Goal: Transaction & Acquisition: Download file/media

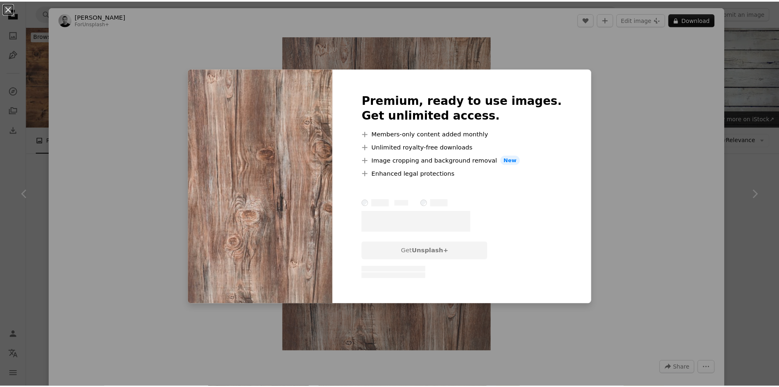
scroll to position [573, 0]
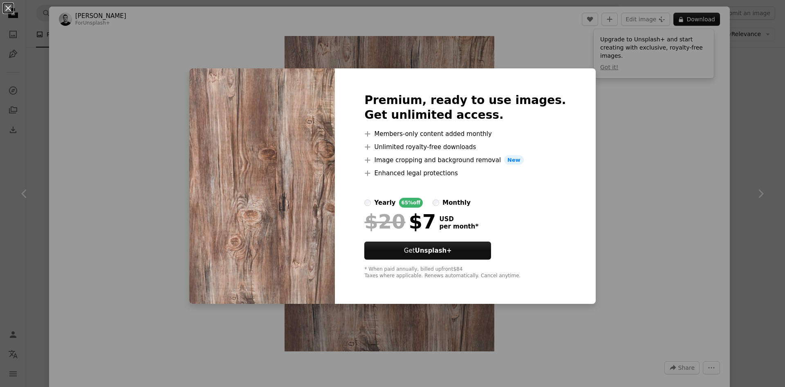
click at [645, 204] on div "An X shape Premium, ready to use images. Get unlimited access. A plus sign Memb…" at bounding box center [392, 193] width 785 height 387
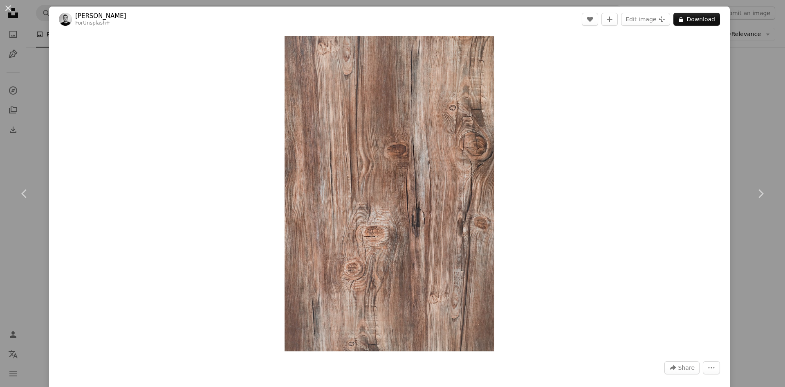
click at [751, 140] on div "An X shape Chevron left Chevron right [PERSON_NAME] For Unsplash+ A heart A plu…" at bounding box center [392, 193] width 785 height 387
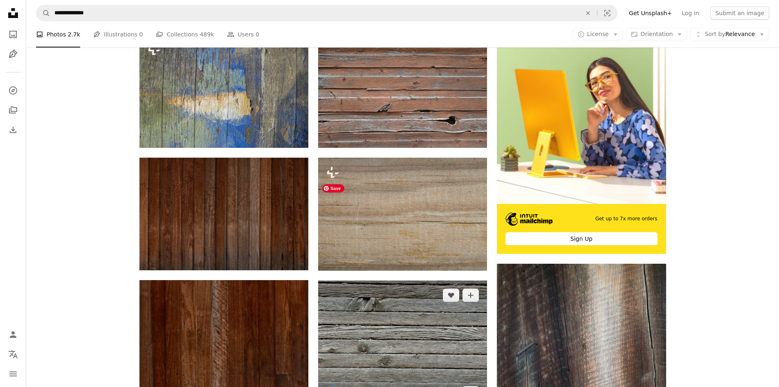
scroll to position [164, 0]
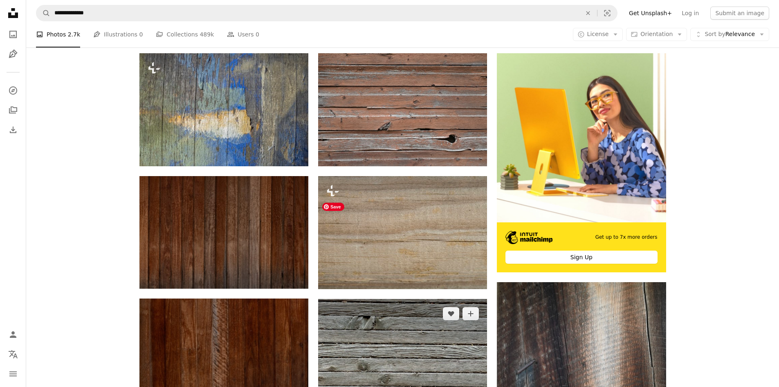
click at [422, 299] on img at bounding box center [402, 362] width 169 height 127
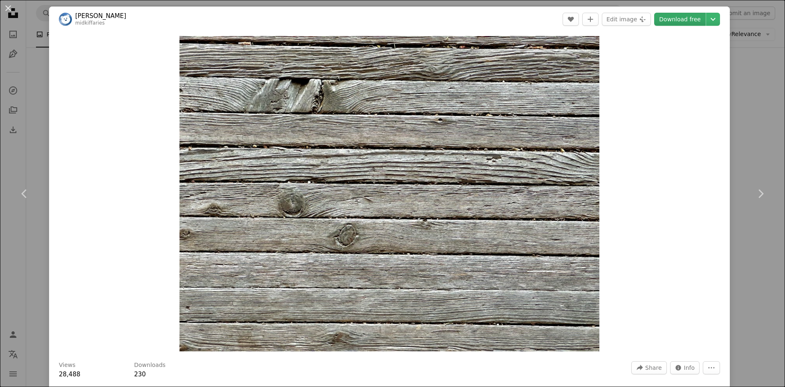
click at [674, 18] on link "Download free" at bounding box center [680, 19] width 52 height 13
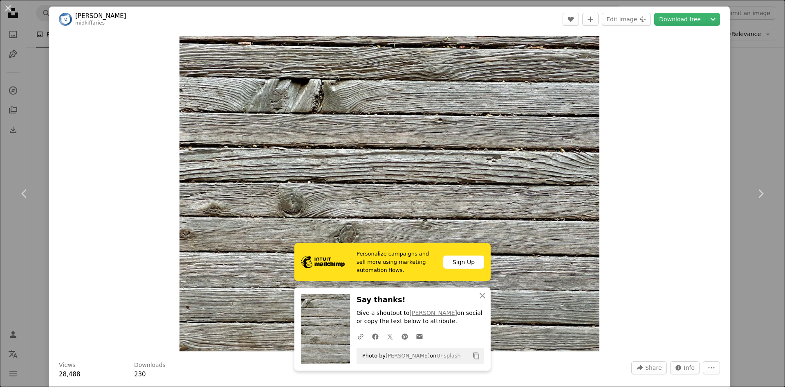
click at [37, 87] on div "An X shape Chevron left Chevron right Personalize campaigns and sell more using…" at bounding box center [392, 193] width 785 height 387
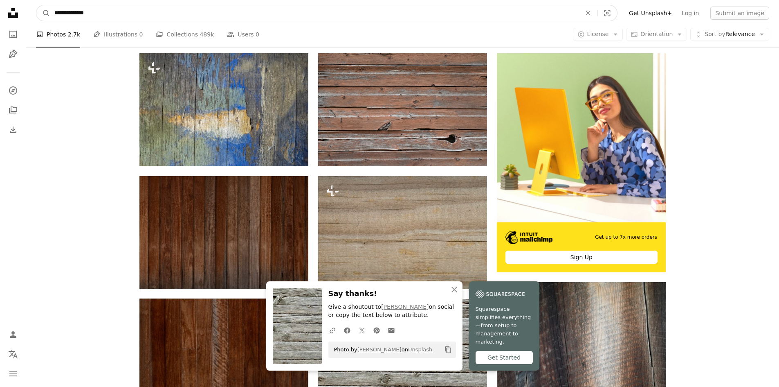
drag, startPoint x: 130, startPoint y: 13, endPoint x: 31, endPoint y: 17, distance: 99.5
click at [44, 17] on form "**********" at bounding box center [327, 13] width 582 height 16
type input "**********"
click at [36, 5] on button "A magnifying glass" at bounding box center [43, 13] width 14 height 16
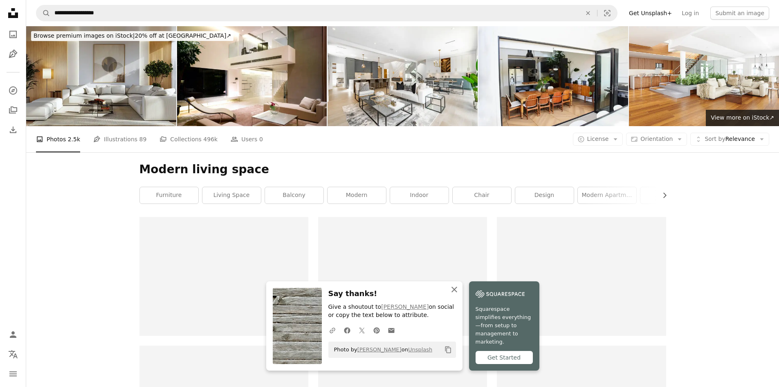
click at [457, 292] on icon "button" at bounding box center [455, 289] width 6 height 6
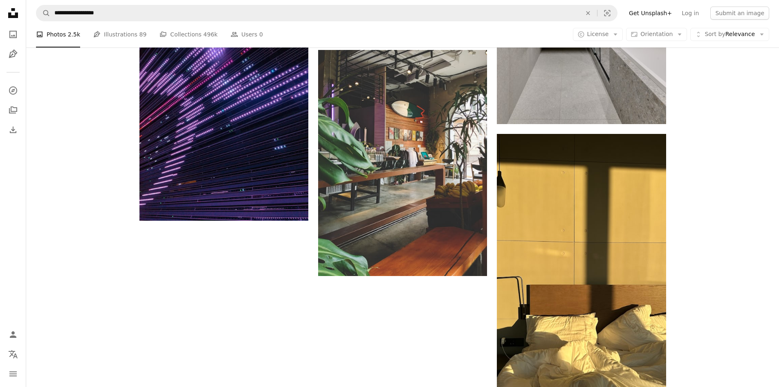
scroll to position [1227, 0]
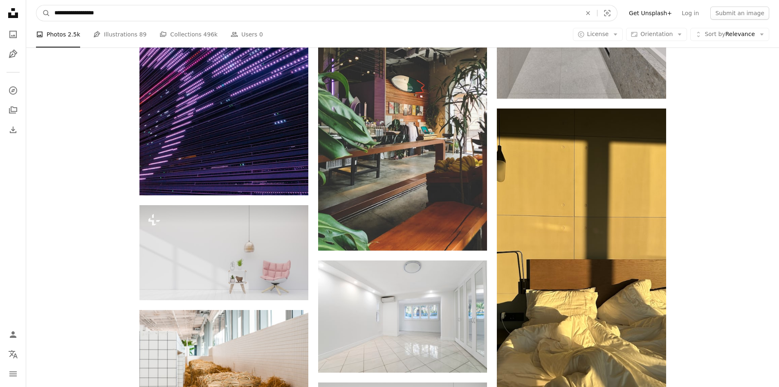
drag, startPoint x: 75, startPoint y: 12, endPoint x: 132, endPoint y: 14, distance: 56.5
click at [132, 14] on input "**********" at bounding box center [314, 13] width 529 height 16
type input "**********"
click button "A magnifying glass" at bounding box center [43, 13] width 14 height 16
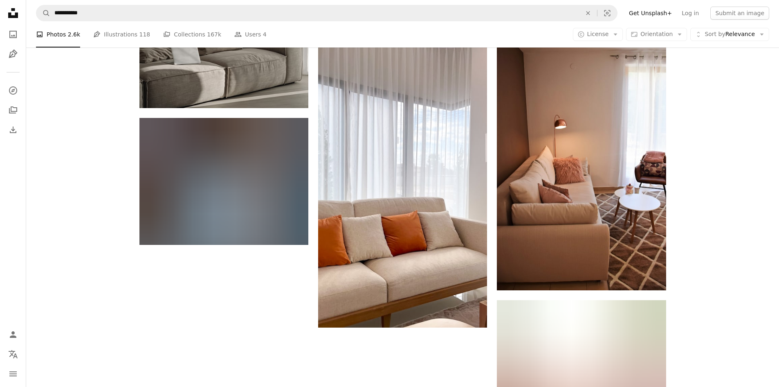
scroll to position [1200, 0]
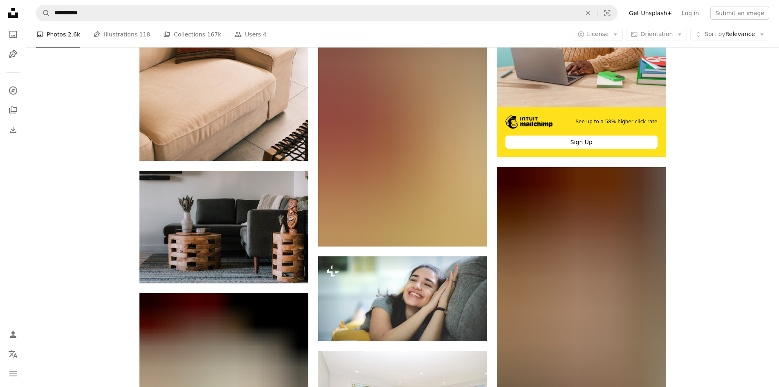
scroll to position [3900, 0]
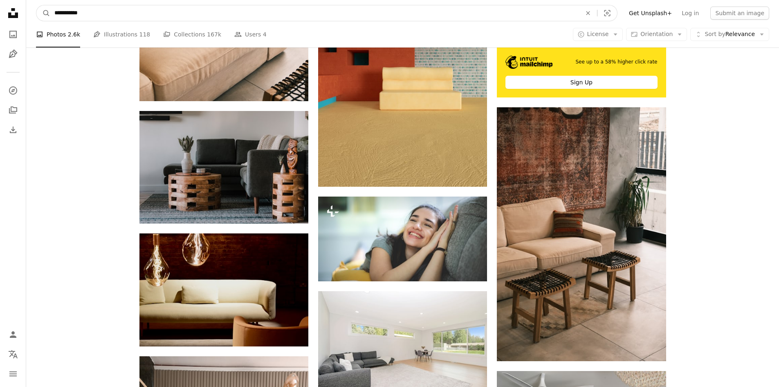
drag, startPoint x: 135, startPoint y: 17, endPoint x: 4, endPoint y: 19, distance: 130.1
type input "*"
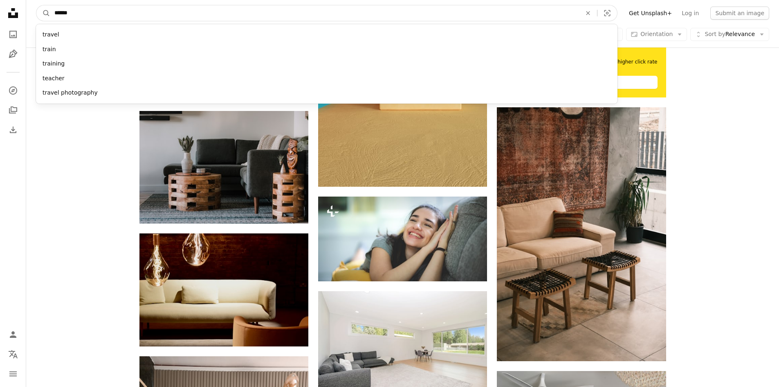
type input "*******"
click button "A magnifying glass" at bounding box center [43, 13] width 14 height 16
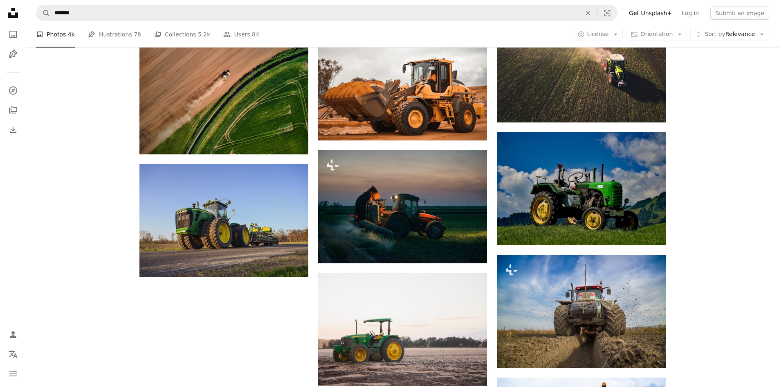
scroll to position [695, 0]
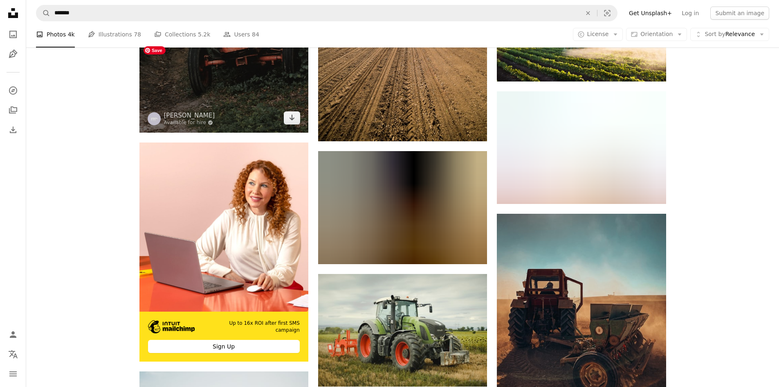
scroll to position [1473, 0]
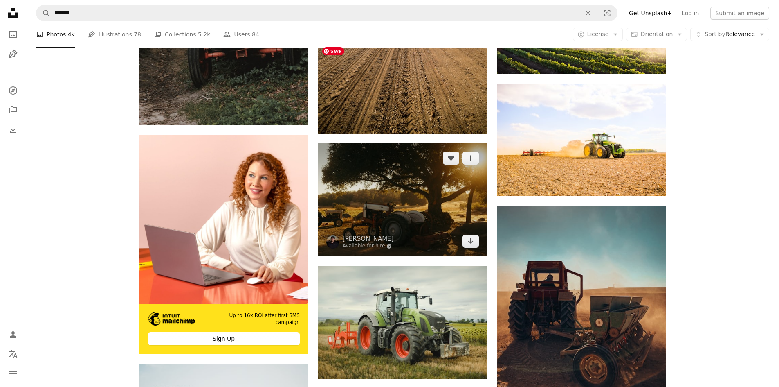
click at [410, 143] on img at bounding box center [402, 199] width 169 height 112
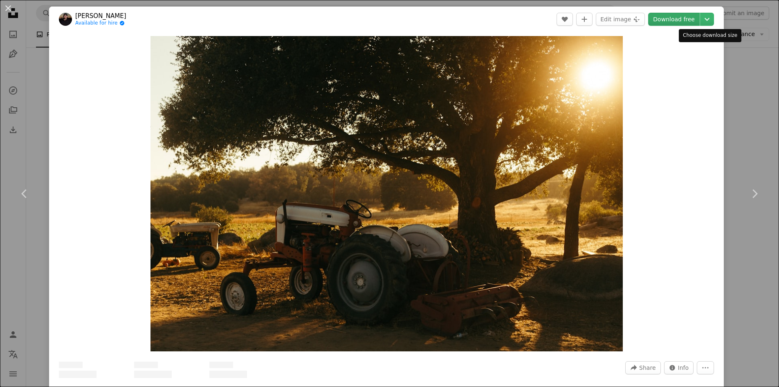
click at [678, 18] on link "Download free" at bounding box center [674, 19] width 52 height 13
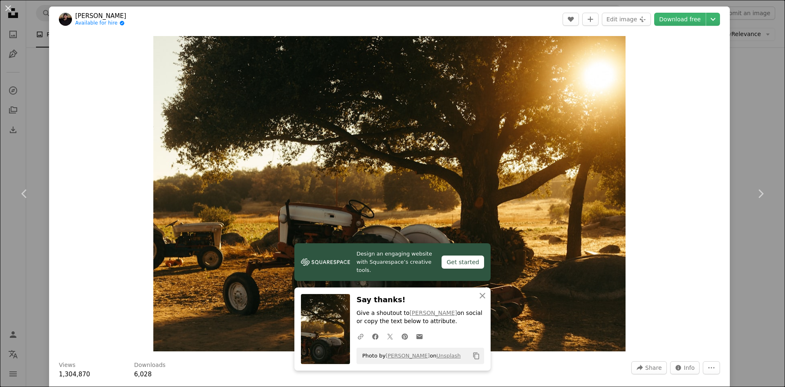
click at [36, 67] on div "An X shape Chevron left Chevron right Design an engaging website with Squarespa…" at bounding box center [392, 193] width 785 height 387
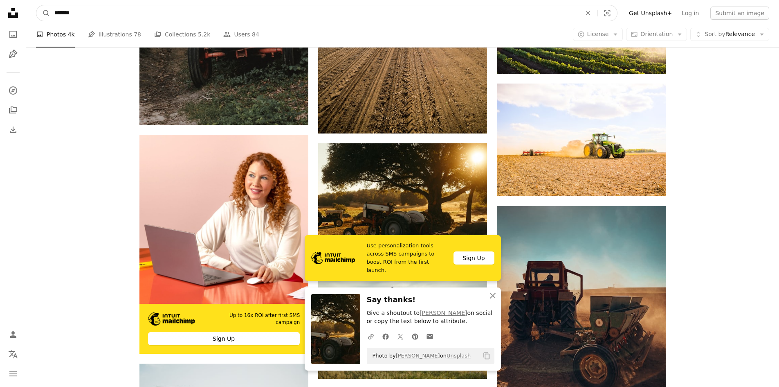
drag, startPoint x: 102, startPoint y: 11, endPoint x: 13, endPoint y: 21, distance: 88.9
click at [15, 20] on div "Unsplash logo Unsplash Home A photo Pen Tool A compass A stack of folders Downl…" at bounding box center [389, 185] width 779 height 3317
type input "*******"
click at [36, 5] on button "A magnifying glass" at bounding box center [43, 13] width 14 height 16
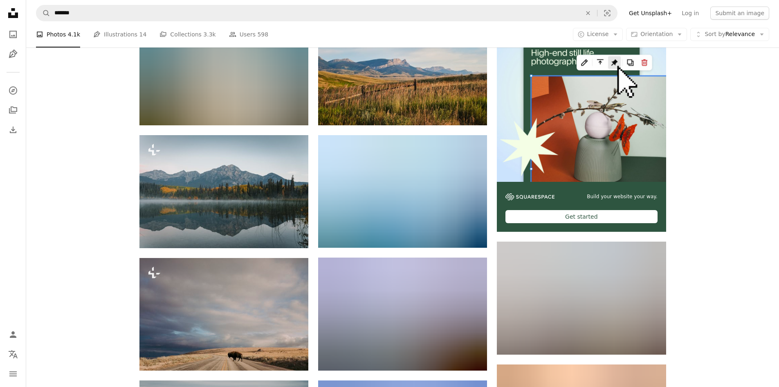
scroll to position [245, 0]
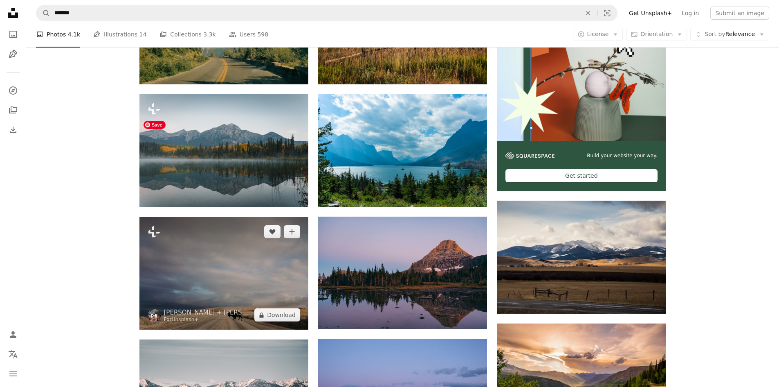
click at [270, 217] on img at bounding box center [223, 273] width 169 height 112
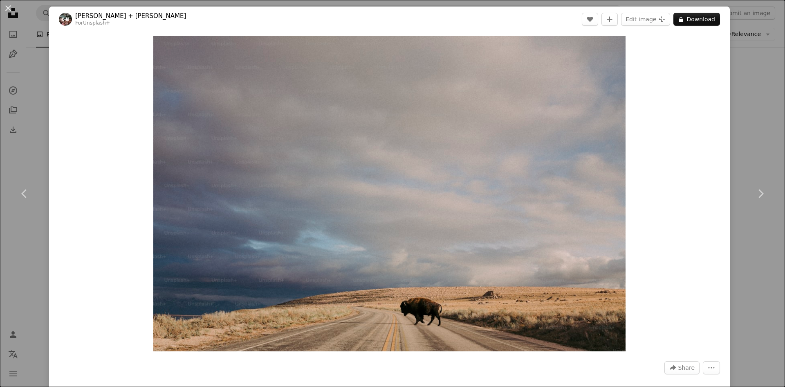
click at [753, 101] on div "An X shape Chevron left Chevron right [PERSON_NAME] + [PERSON_NAME] For Unsplas…" at bounding box center [392, 193] width 785 height 387
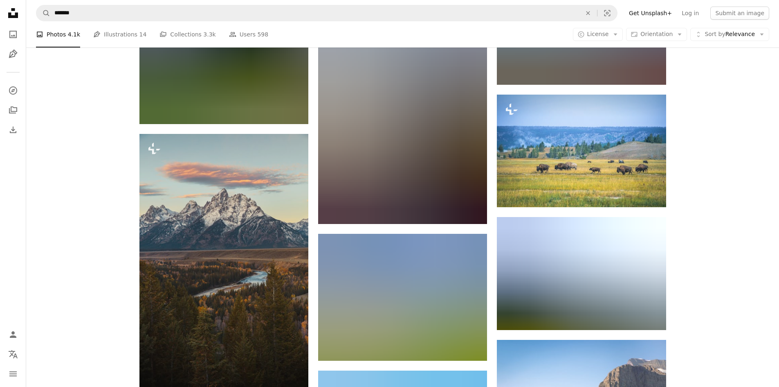
scroll to position [941, 0]
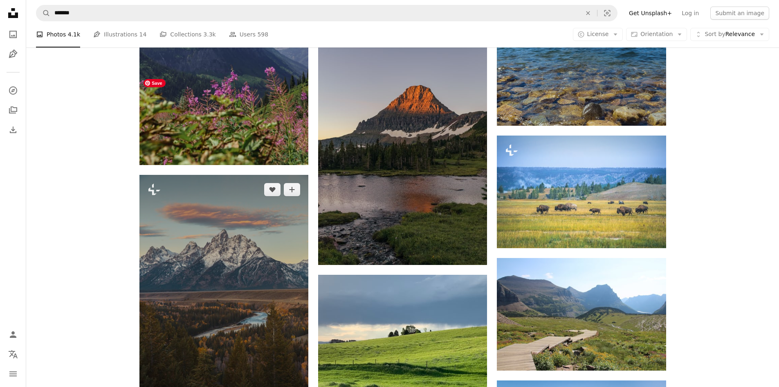
click at [247, 175] on img at bounding box center [223, 302] width 169 height 254
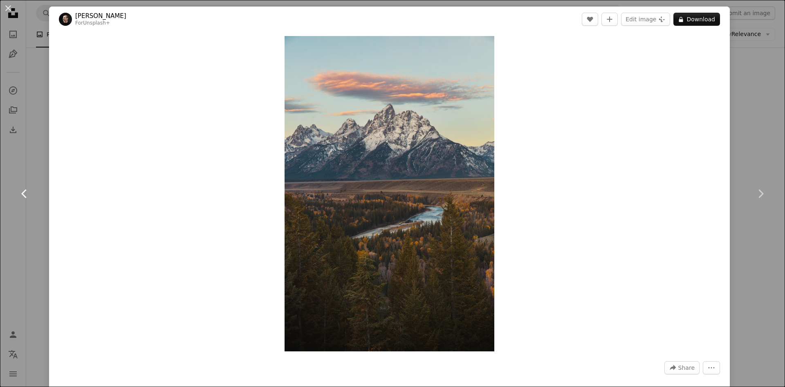
click at [36, 166] on link "Chevron left" at bounding box center [24, 193] width 49 height 79
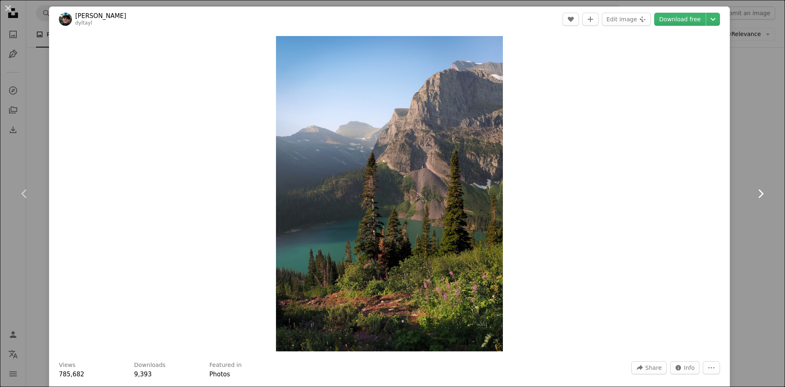
click at [759, 192] on icon at bounding box center [761, 193] width 5 height 9
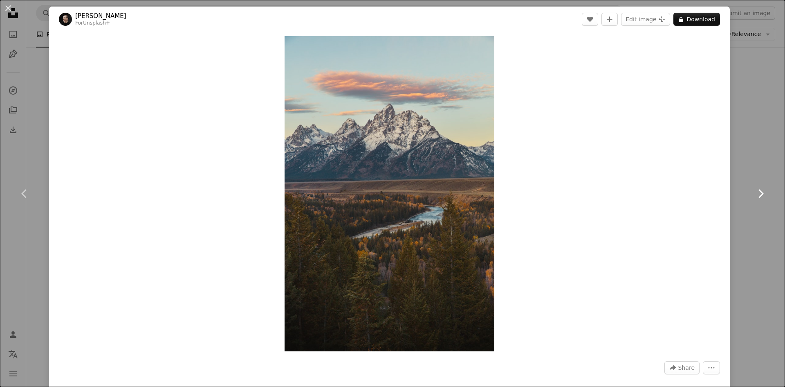
click at [759, 192] on icon at bounding box center [761, 193] width 5 height 9
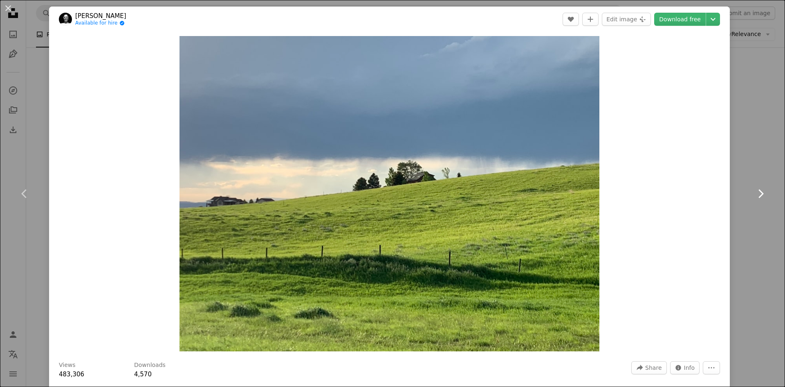
click at [759, 192] on icon at bounding box center [761, 193] width 5 height 9
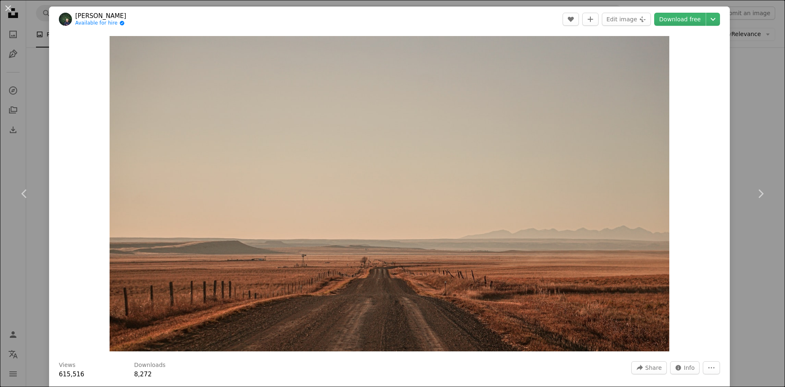
click at [750, 125] on div "An X shape Chevron left Chevron right [PERSON_NAME] Available for hire A checkm…" at bounding box center [392, 193] width 785 height 387
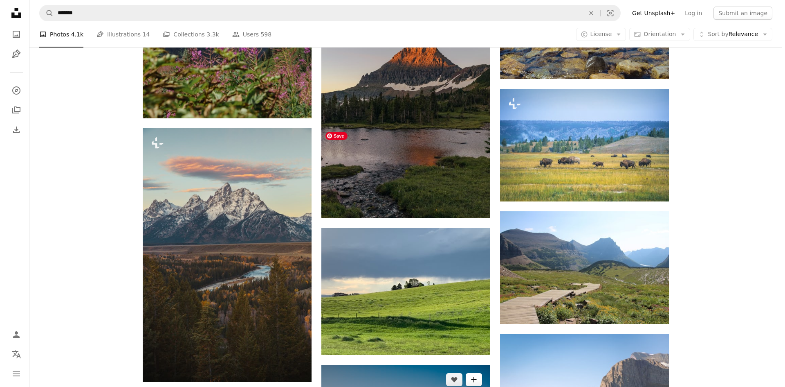
scroll to position [1023, 0]
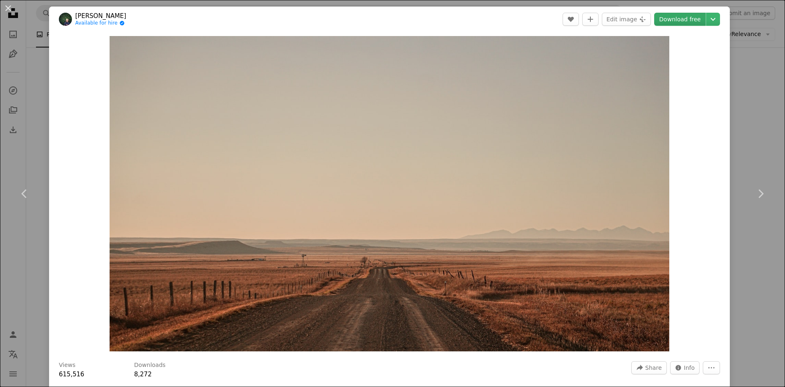
click at [683, 18] on link "Download free" at bounding box center [680, 19] width 52 height 13
